Goal: Information Seeking & Learning: Find specific fact

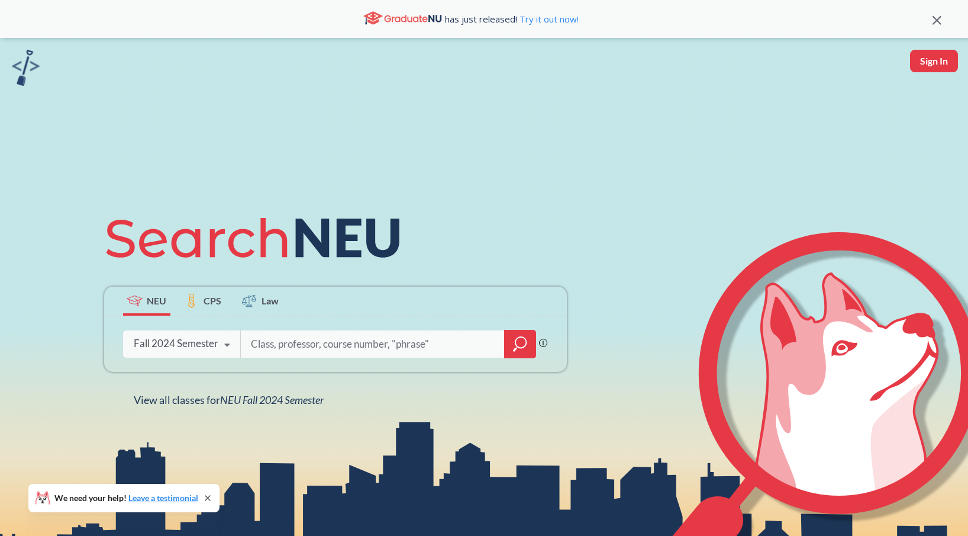
click at [167, 335] on div "Fall 2024 Semester Fall 2025 Semester Summer 2 2025 Semester Summer Full 2025 S…" at bounding box center [182, 343] width 118 height 30
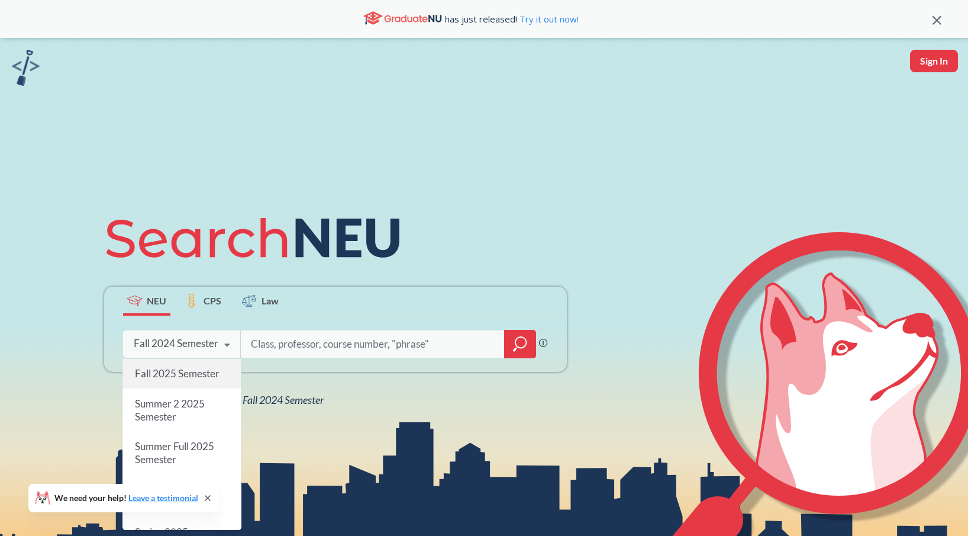
click at [166, 379] on span "Fall 2025 Semester" at bounding box center [176, 373] width 85 height 12
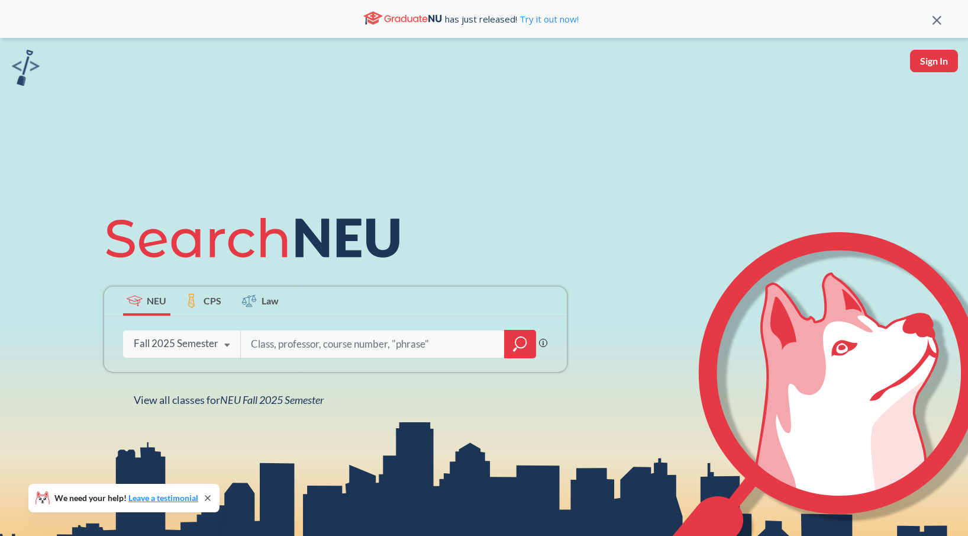
click at [325, 347] on input "search" at bounding box center [373, 343] width 246 height 25
type input "cs 5800"
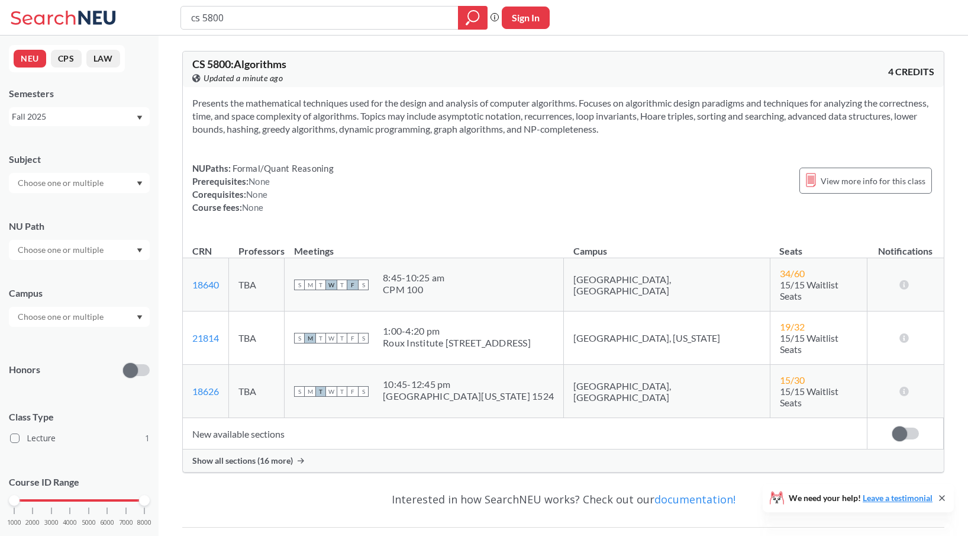
click at [279, 455] on span "Show all sections (16 more)" at bounding box center [242, 460] width 101 height 11
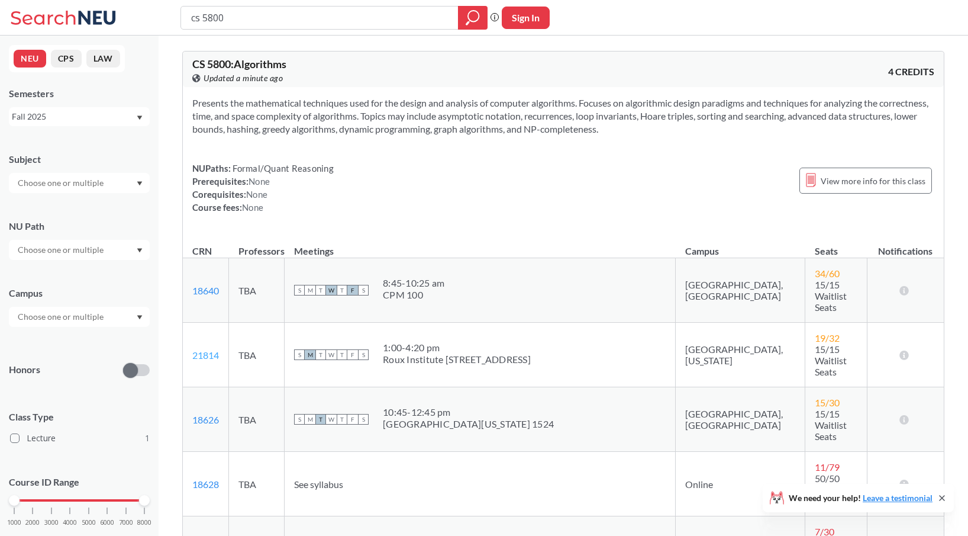
click at [212, 349] on link "21814" at bounding box center [205, 354] width 27 height 11
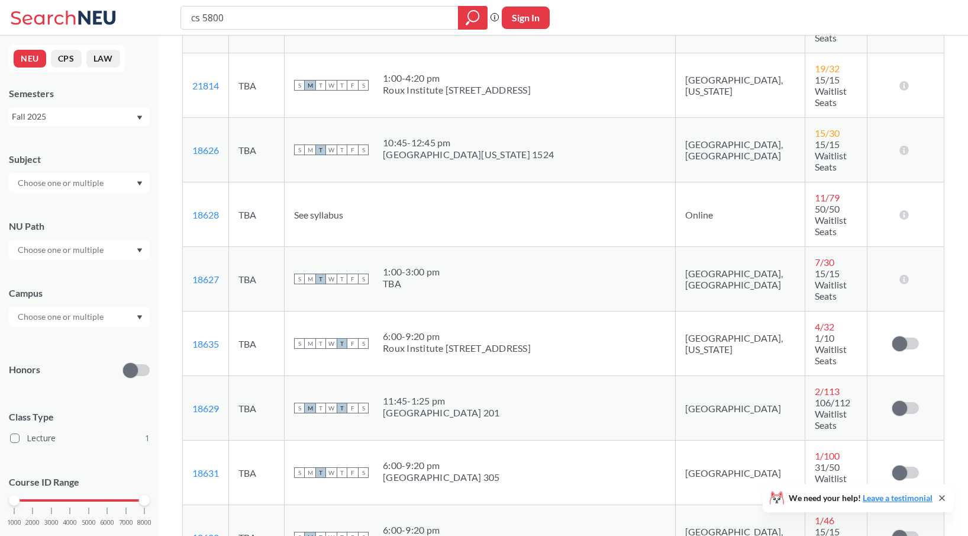
scroll to position [171, 0]
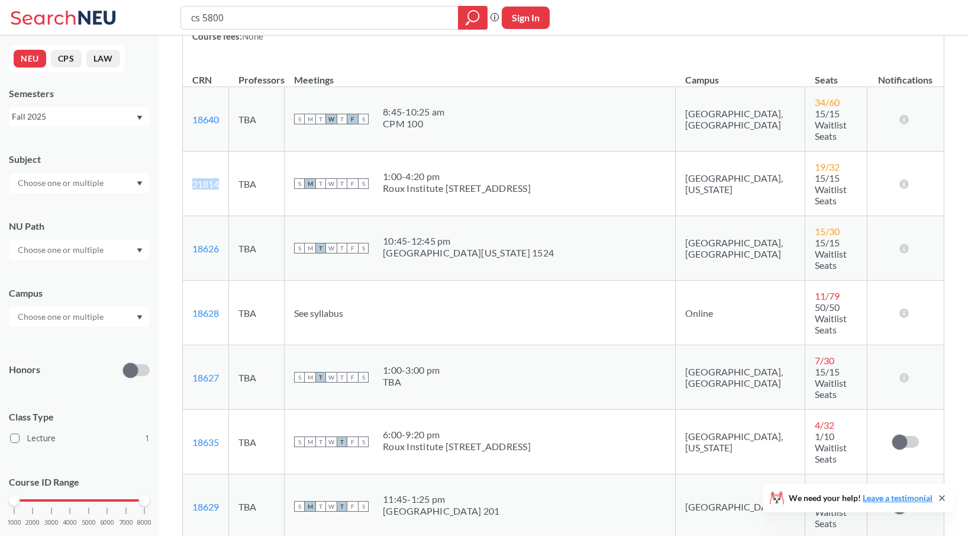
drag, startPoint x: 229, startPoint y: 153, endPoint x: 192, endPoint y: 160, distance: 37.3
click at [192, 160] on td "21814 View this section on Banner." at bounding box center [206, 184] width 46 height 65
copy link "21814"
